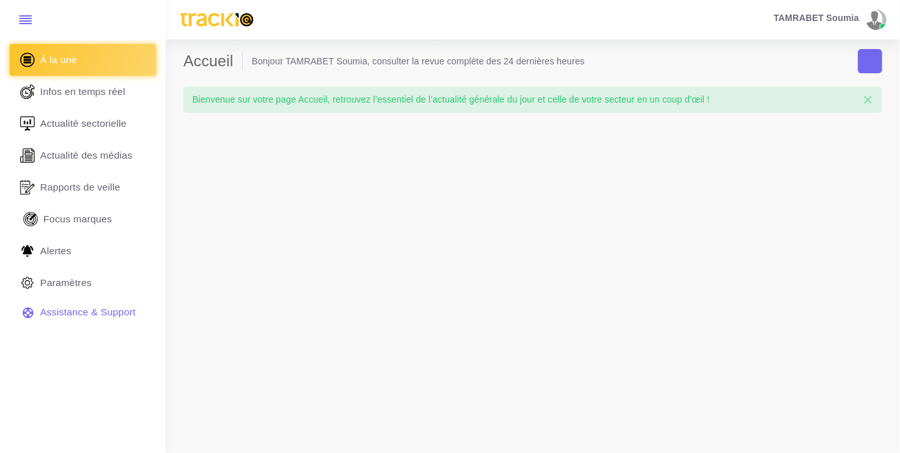
click at [90, 224] on span "Focus marques" at bounding box center [77, 219] width 69 height 14
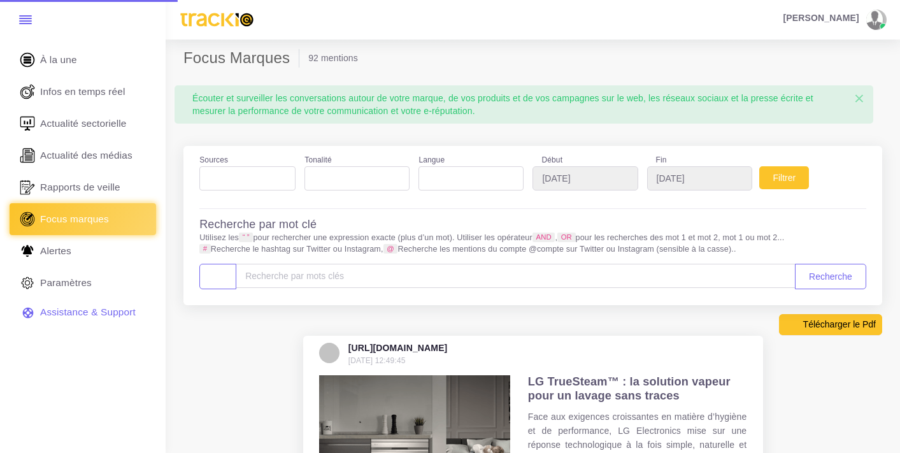
select select
select select "6"
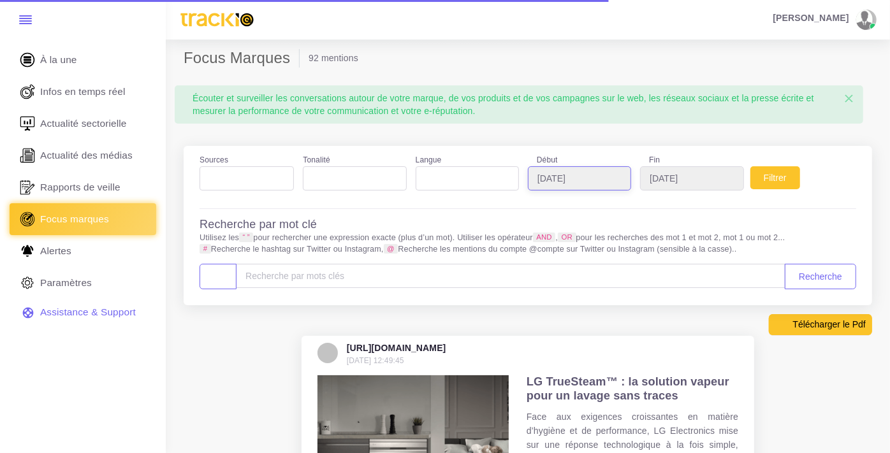
click at [574, 177] on input "[DATE]" at bounding box center [579, 178] width 103 height 24
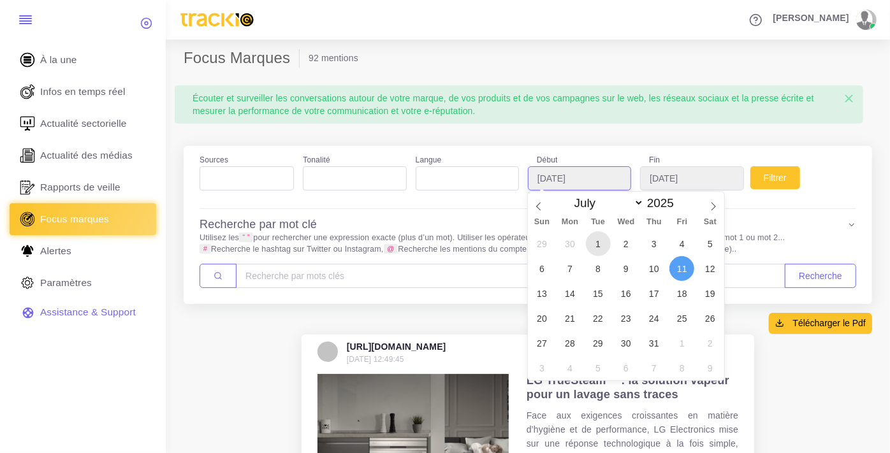
type input "[DATE]"
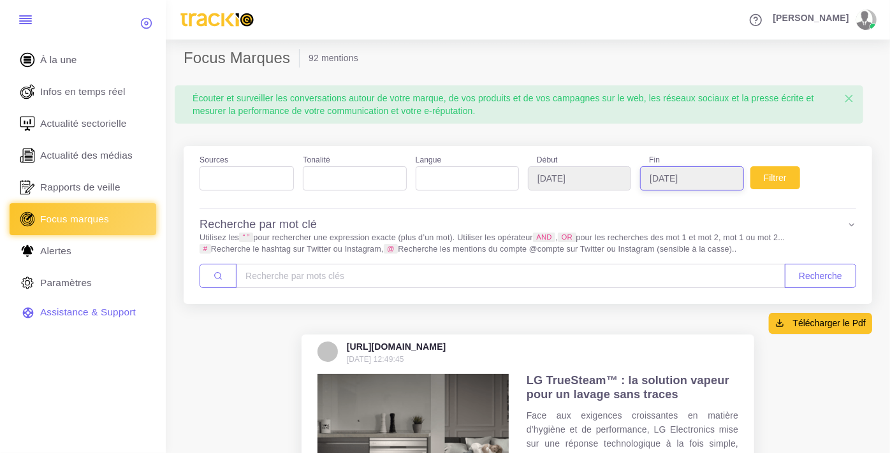
click at [667, 180] on input "[DATE]" at bounding box center [691, 178] width 103 height 24
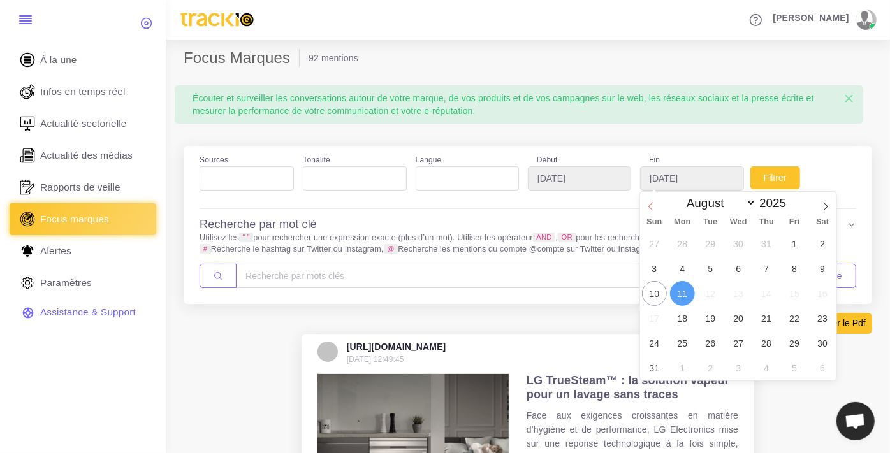
select select "6"
click at [652, 204] on icon at bounding box center [650, 206] width 9 height 9
type input "[DATE]"
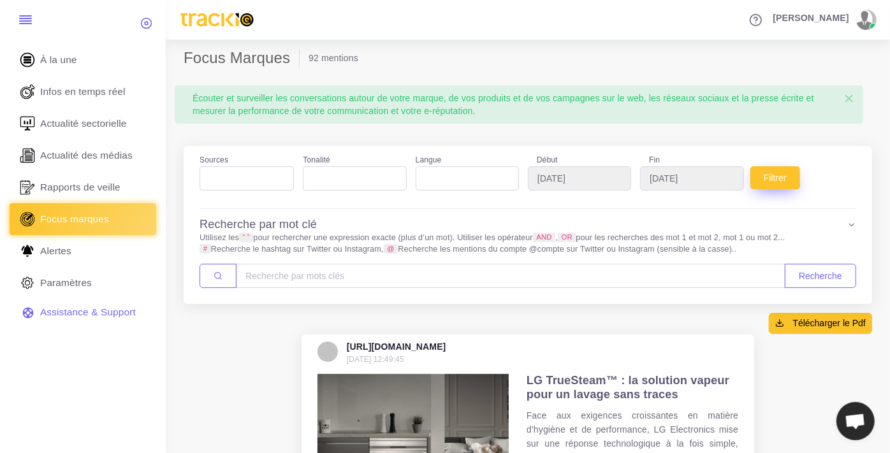
click at [770, 183] on button "Filtrer" at bounding box center [775, 177] width 50 height 23
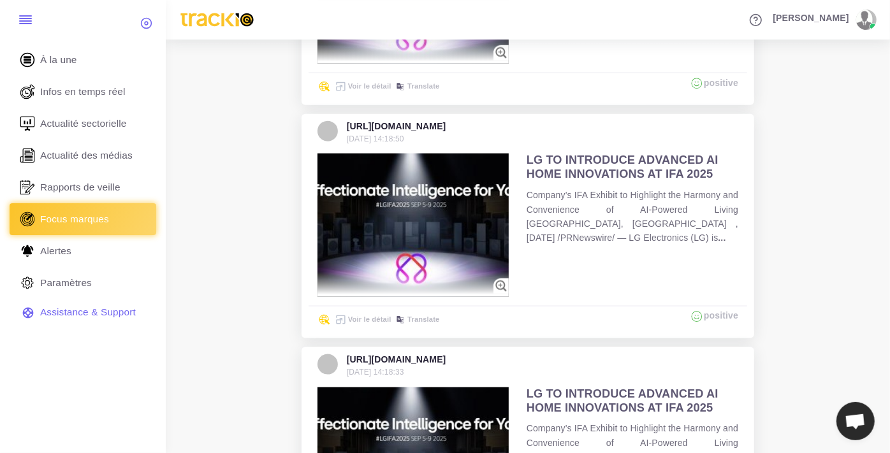
scroll to position [1275, 0]
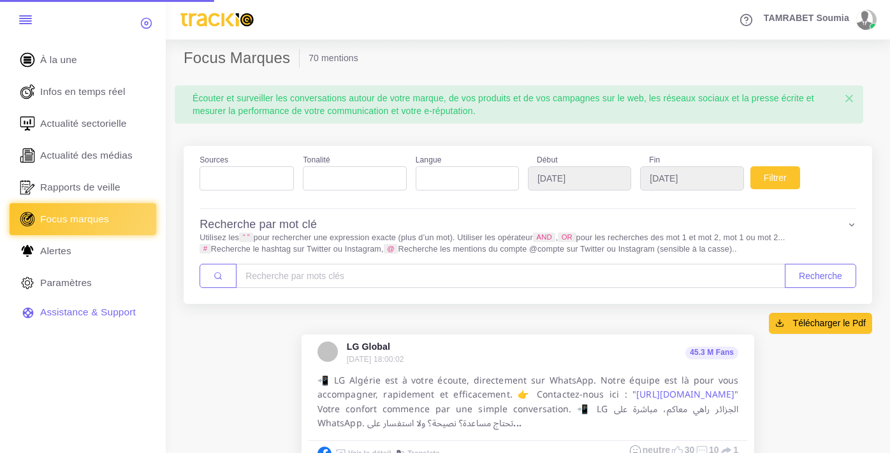
select select
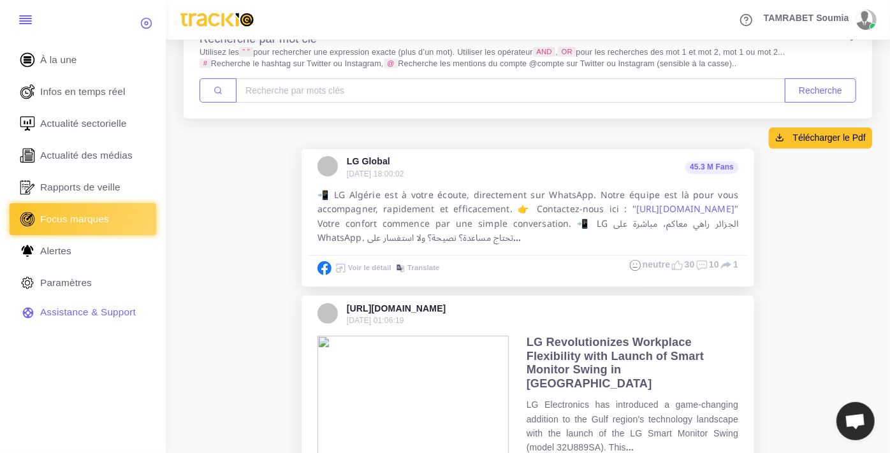
scroll to position [141, 0]
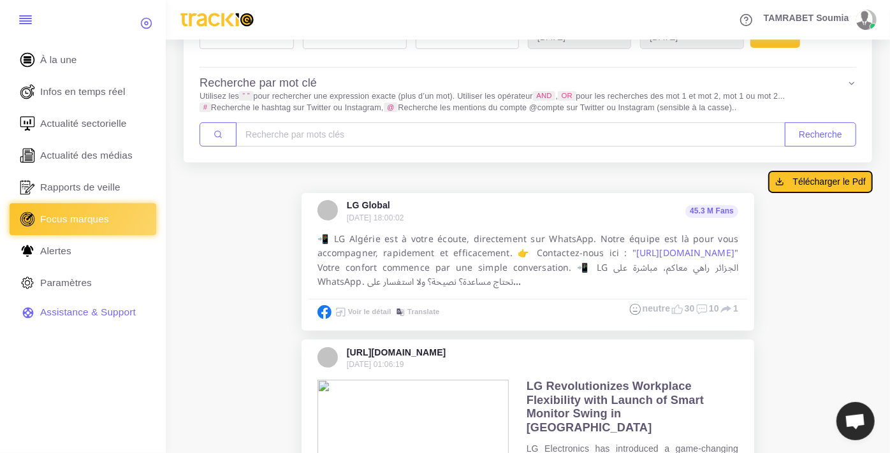
click at [816, 184] on span "Télécharger le Pdf" at bounding box center [829, 181] width 73 height 13
